Goal: Navigation & Orientation: Find specific page/section

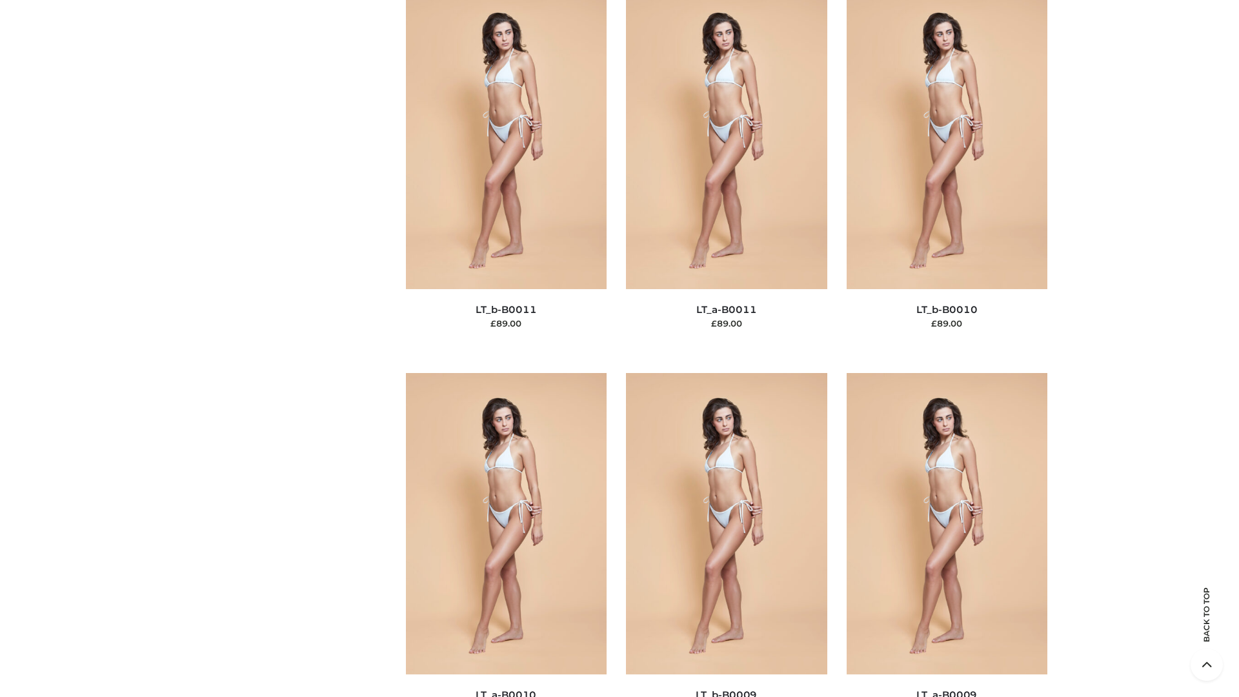
scroll to position [5795, 0]
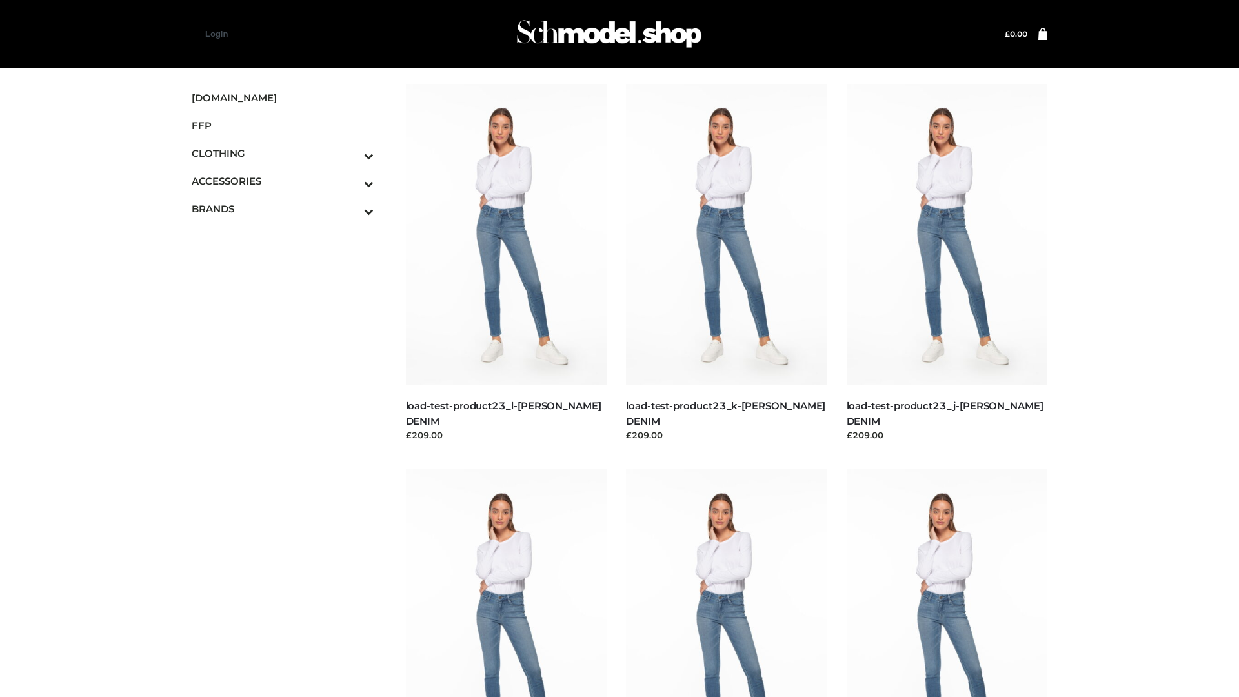
scroll to position [1132, 0]
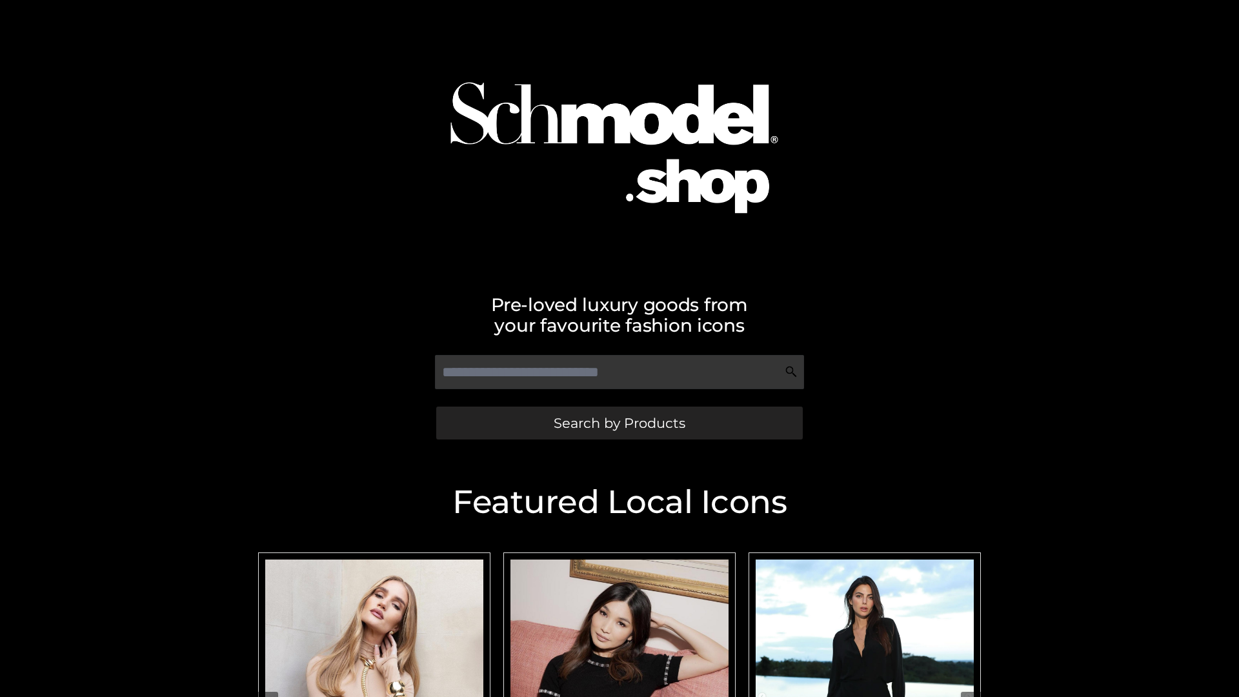
click at [619, 423] on span "Search by Products" at bounding box center [620, 423] width 132 height 14
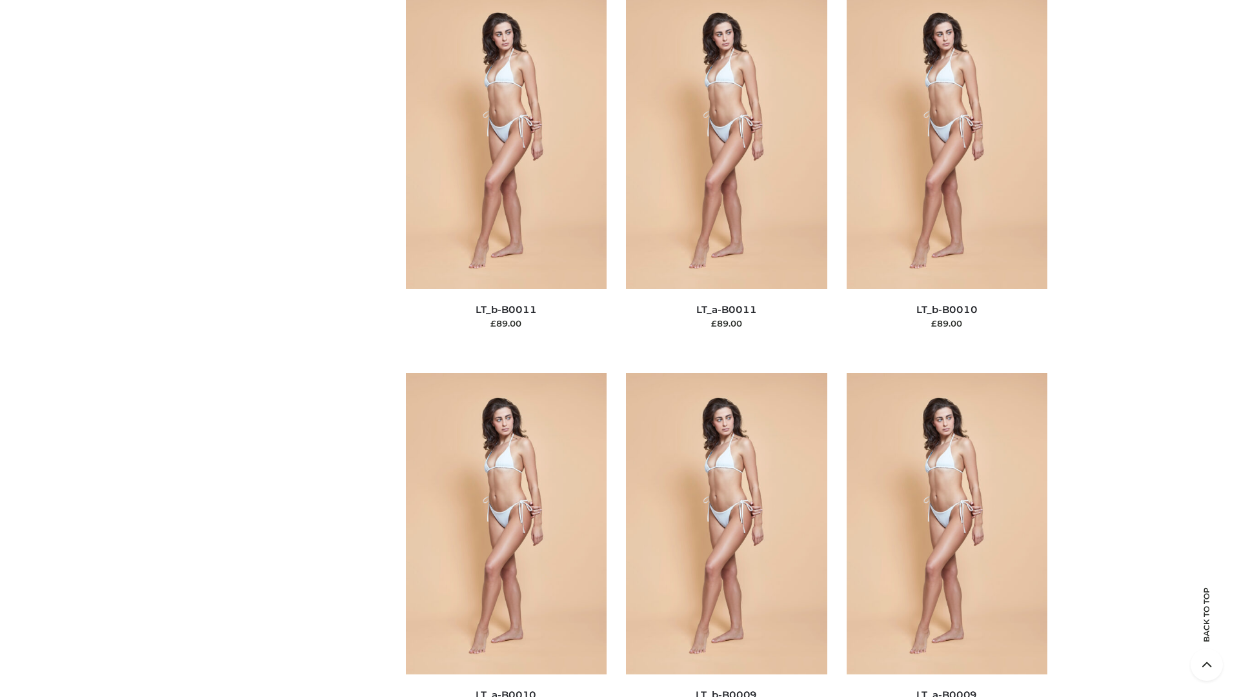
scroll to position [5795, 0]
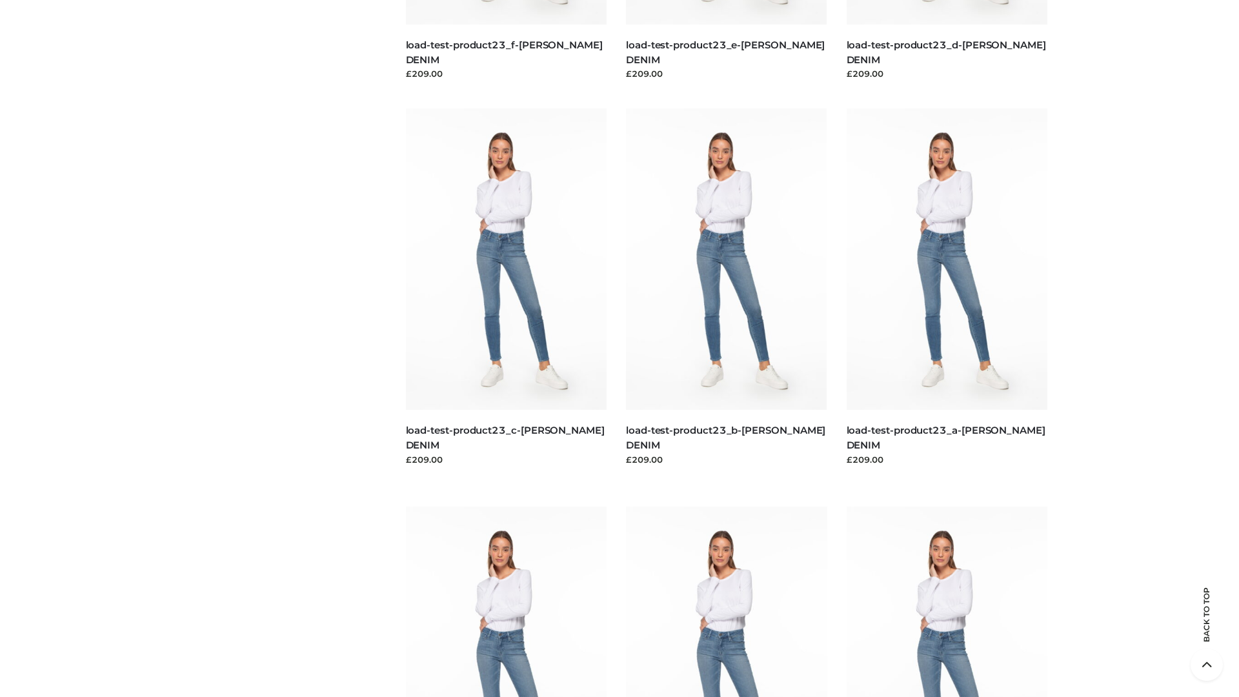
scroll to position [1132, 0]
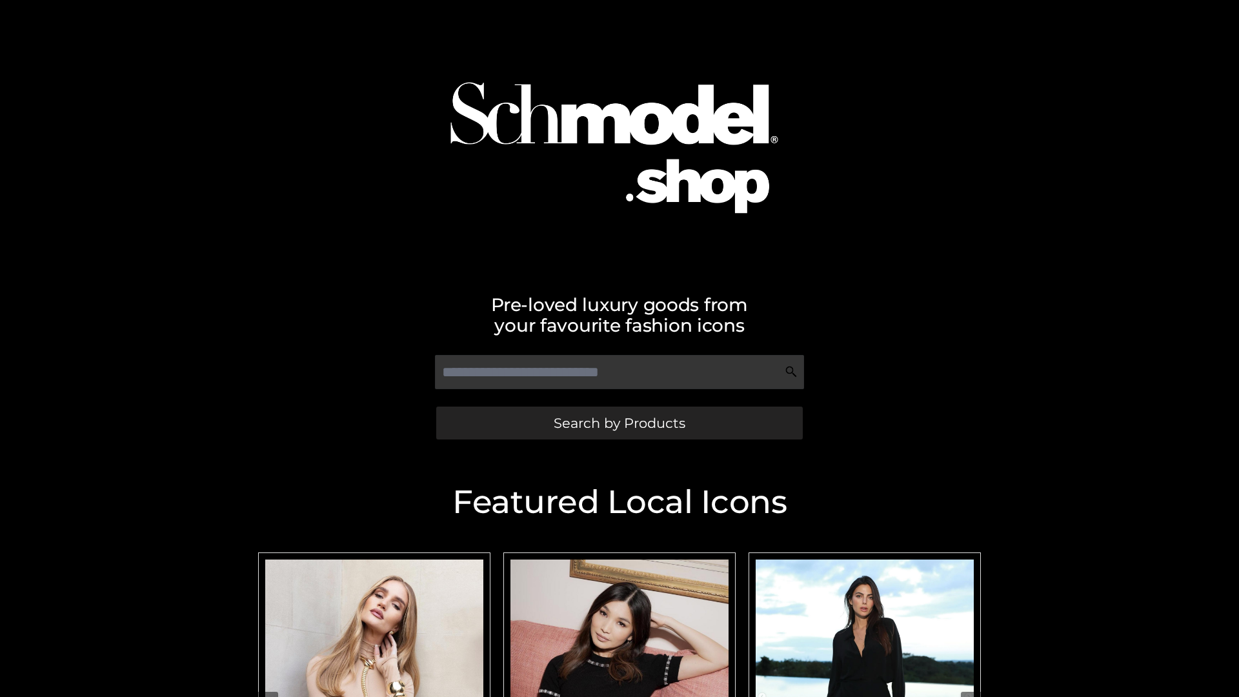
click at [619, 423] on span "Search by Products" at bounding box center [620, 423] width 132 height 14
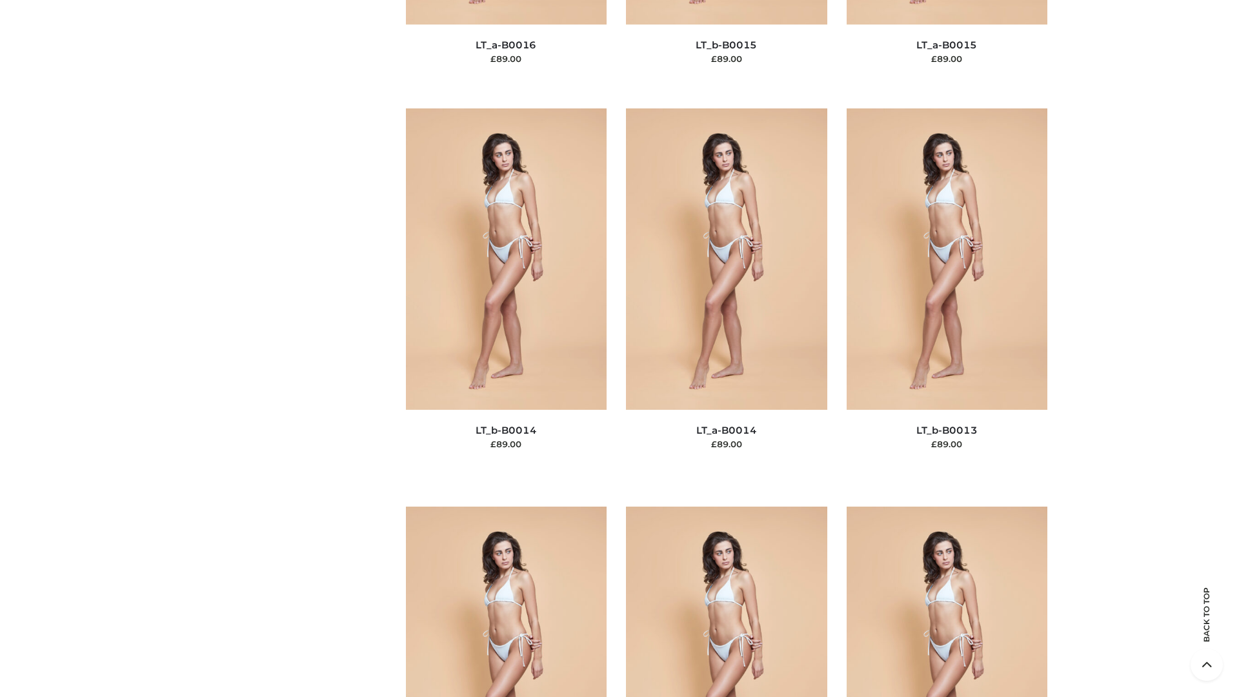
scroll to position [5795, 0]
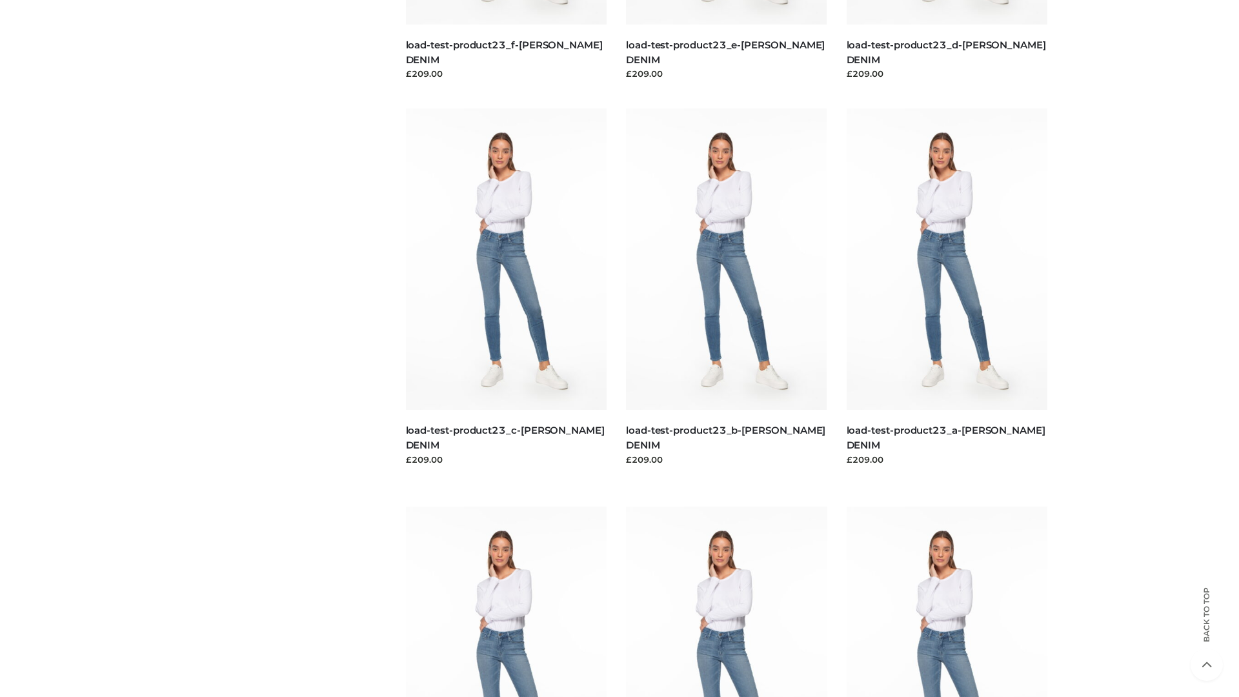
scroll to position [1132, 0]
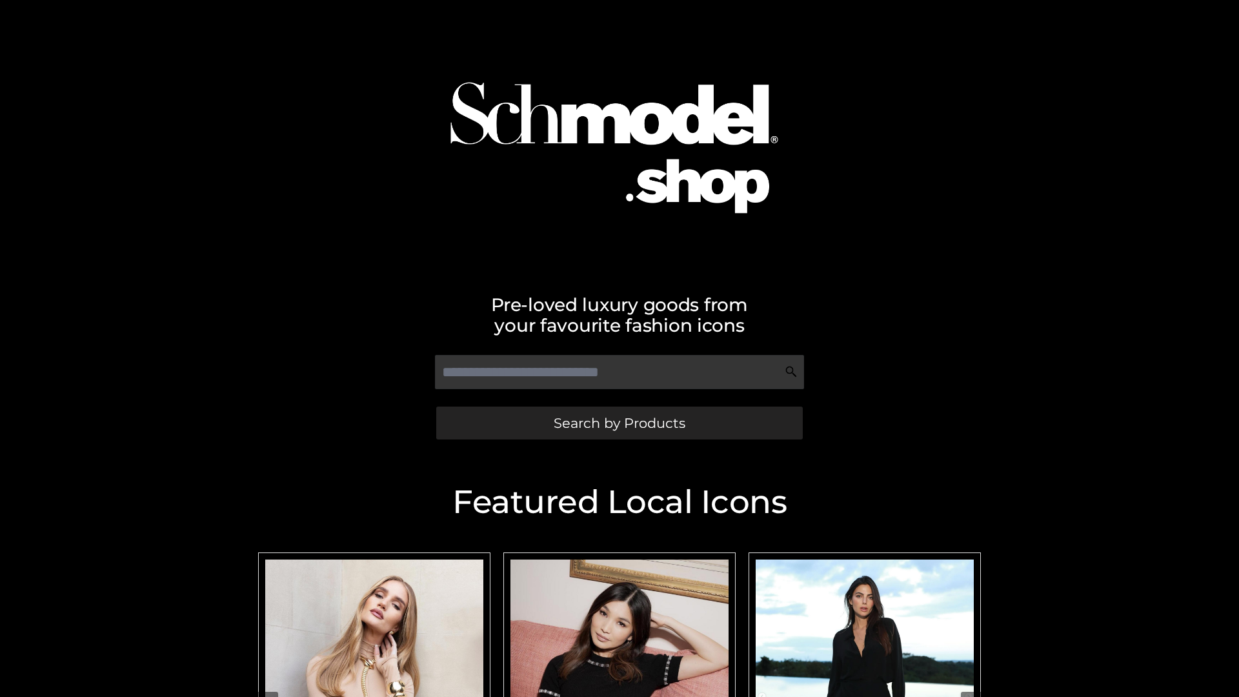
click at [619, 423] on span "Search by Products" at bounding box center [620, 423] width 132 height 14
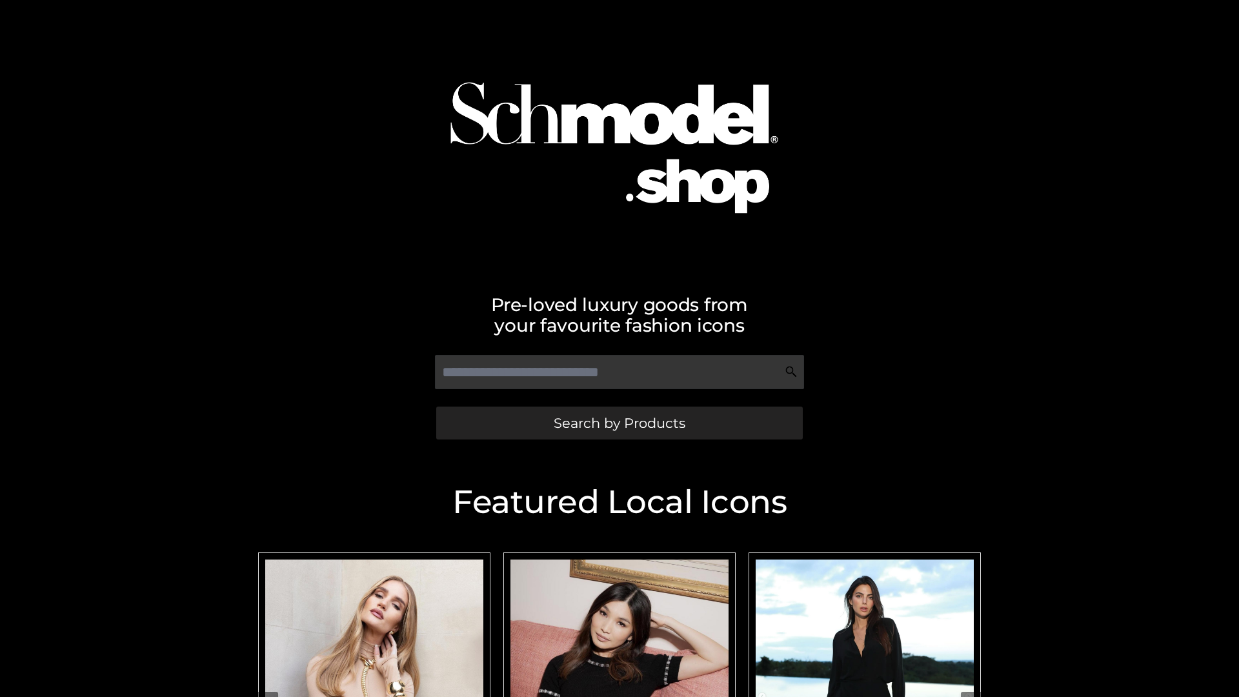
click at [619, 423] on span "Search by Products" at bounding box center [620, 423] width 132 height 14
